Goal: Check status: Check status

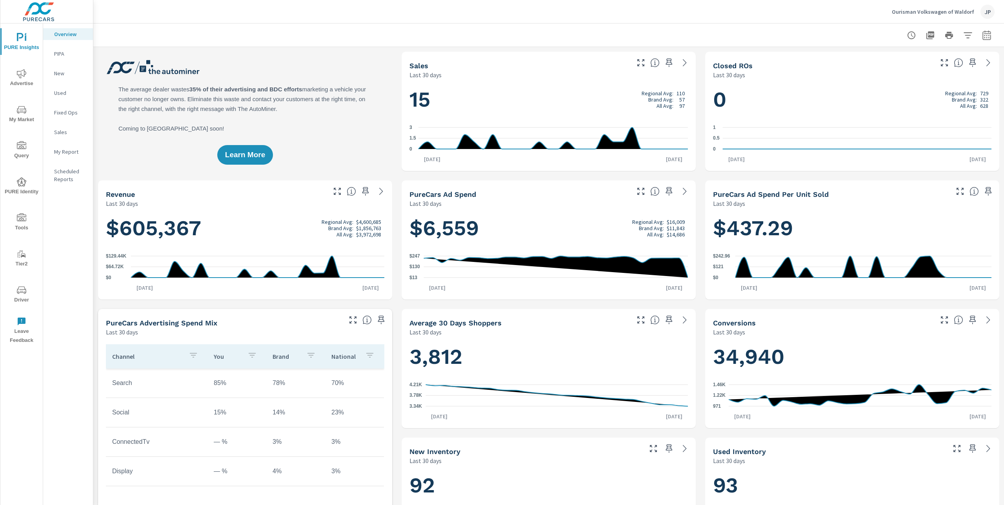
click at [984, 36] on icon "button" at bounding box center [986, 35] width 9 height 9
select select "Last 30 days"
click at [984, 36] on icon "button" at bounding box center [986, 35] width 9 height 9
click at [989, 39] on icon "button" at bounding box center [986, 34] width 8 height 9
click at [921, 67] on select "Custom Yesterday Last week Last 7 days Last 14 days Last 30 days Last 45 days L…" at bounding box center [924, 68] width 78 height 16
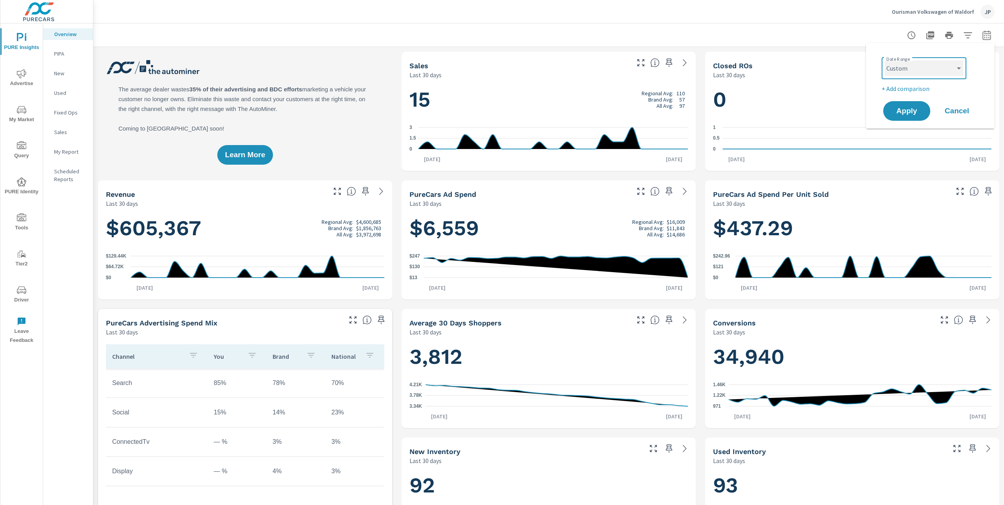
click at [885, 60] on select "Custom Yesterday Last week Last 7 days Last 14 days Last 30 days Last 45 days L…" at bounding box center [924, 68] width 78 height 16
select select "custom"
click at [907, 98] on input "09/07/2025" at bounding box center [904, 98] width 44 height 16
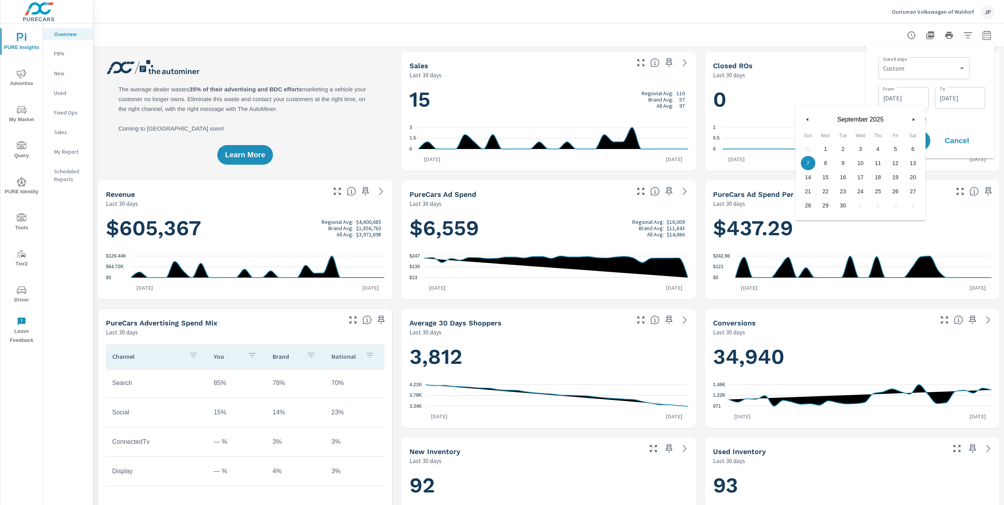
click at [807, 120] on icon "button" at bounding box center [806, 119] width 4 height 3
click at [877, 149] on span "1" at bounding box center [878, 149] width 18 height 10
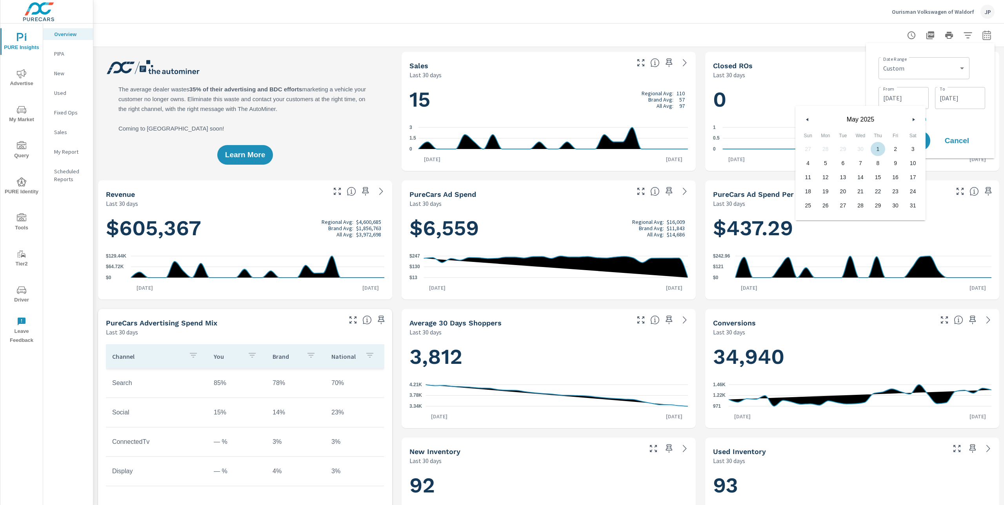
type input "05/01/2025"
click at [964, 123] on p "+ Add comparison" at bounding box center [932, 118] width 107 height 9
select select "Previous period"
click at [976, 130] on icon "button" at bounding box center [978, 131] width 9 height 9
click at [910, 142] on span "Apply" at bounding box center [907, 140] width 32 height 7
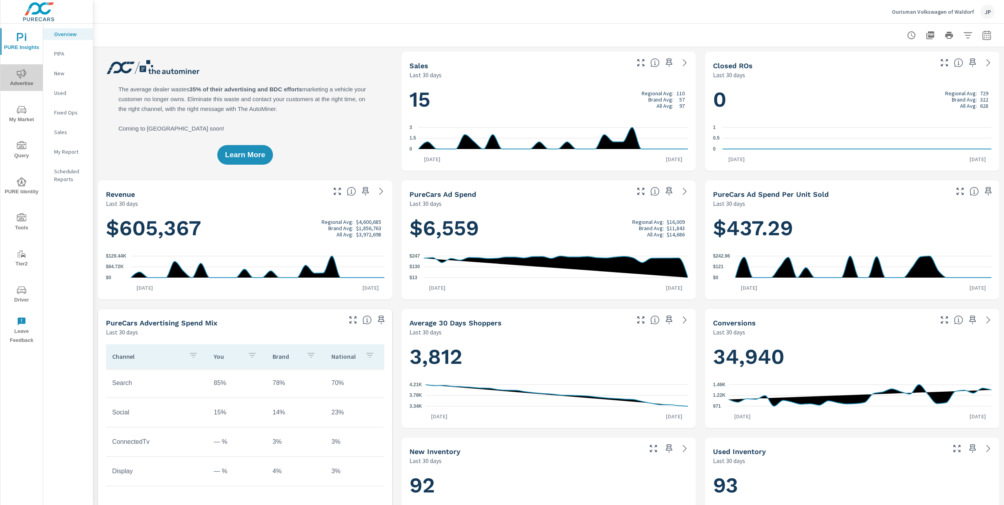
click at [17, 74] on icon "nav menu" at bounding box center [21, 73] width 9 height 9
